Goal: Task Accomplishment & Management: Complete application form

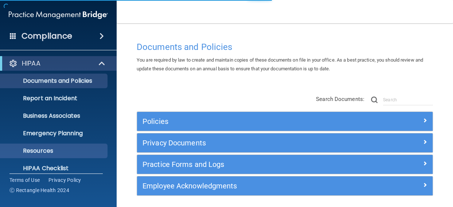
scroll to position [95, 0]
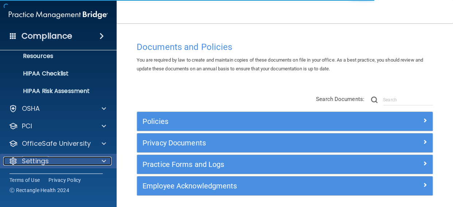
click at [62, 158] on div "Settings" at bounding box center [48, 161] width 90 height 9
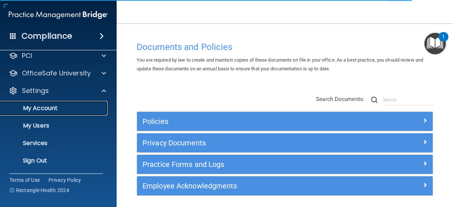
click at [44, 107] on p "My Account" at bounding box center [55, 108] width 100 height 7
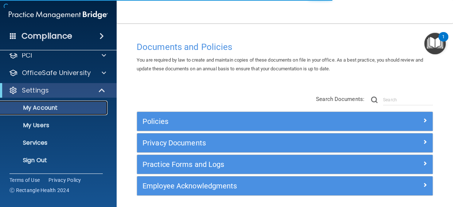
scroll to position [42, 0]
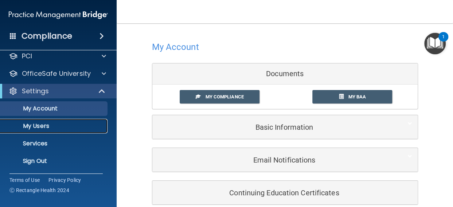
click at [37, 125] on p "My Users" at bounding box center [55, 126] width 100 height 7
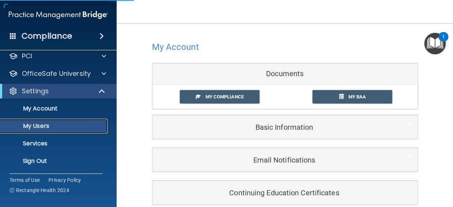
select select "20"
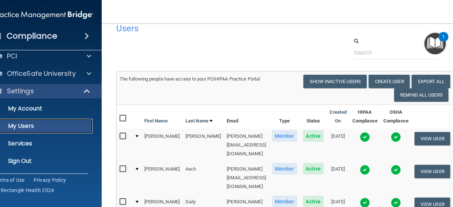
scroll to position [6, 0]
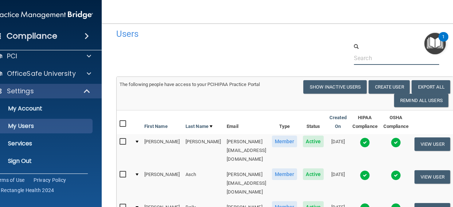
click at [393, 59] on input "text" at bounding box center [397, 57] width 86 height 13
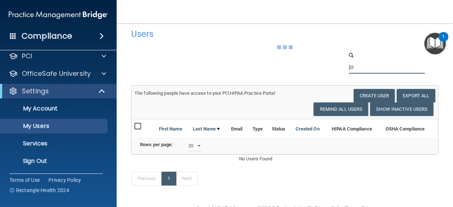
type input "j"
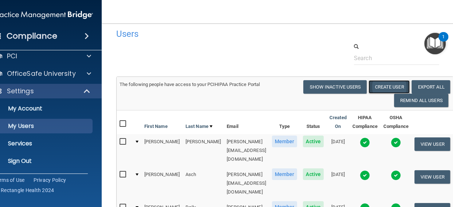
click at [381, 83] on button "Create User" at bounding box center [389, 86] width 41 height 13
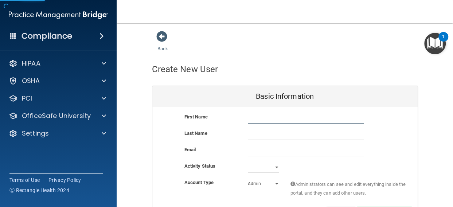
click at [264, 120] on input "text" at bounding box center [306, 118] width 116 height 11
type input "[PERSON_NAME]"
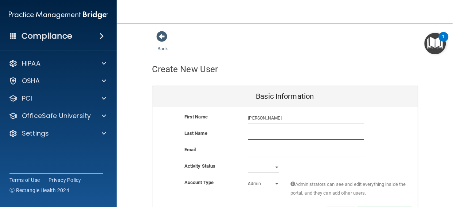
click at [262, 136] on input "text" at bounding box center [306, 134] width 116 height 11
type input "o"
type input "[PERSON_NAME]"
paste input "[EMAIL_ADDRESS][DOMAIN_NAME]"
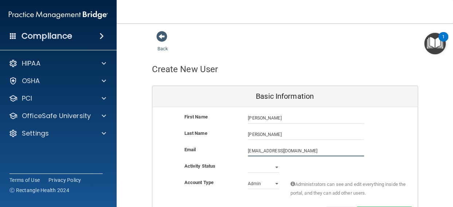
type input "[EMAIL_ADDRESS][DOMAIN_NAME]"
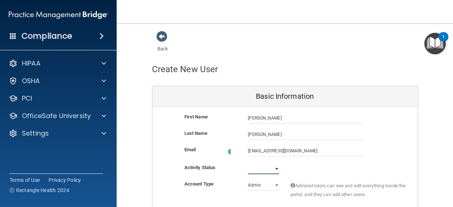
click at [269, 168] on select "Active Inactive" at bounding box center [263, 168] width 31 height 11
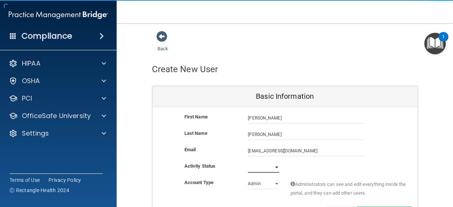
select select "active"
click at [248, 162] on select "Active Inactive" at bounding box center [263, 167] width 31 height 11
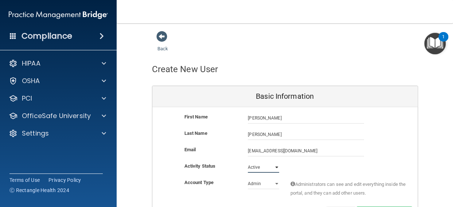
scroll to position [47, 0]
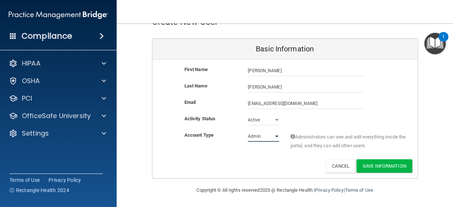
click at [254, 134] on select "Admin Member" at bounding box center [263, 136] width 31 height 11
select select "practice_member"
click at [248, 131] on select "Admin Member" at bounding box center [263, 136] width 31 height 11
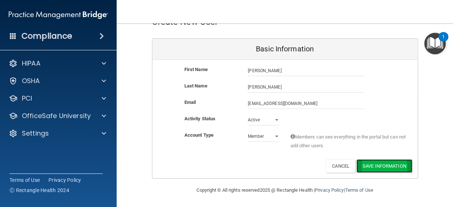
click at [390, 166] on button "Save Information" at bounding box center [385, 165] width 56 height 13
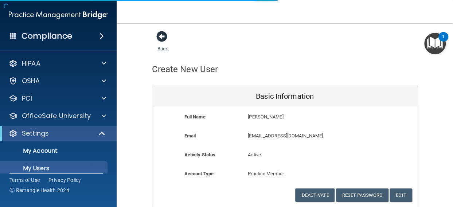
click at [159, 50] on link "Back" at bounding box center [163, 44] width 11 height 14
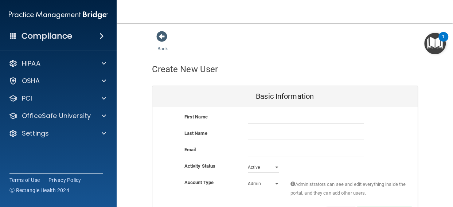
click at [127, 0] on div at bounding box center [160, 0] width 76 height 0
